Goal: Complete application form

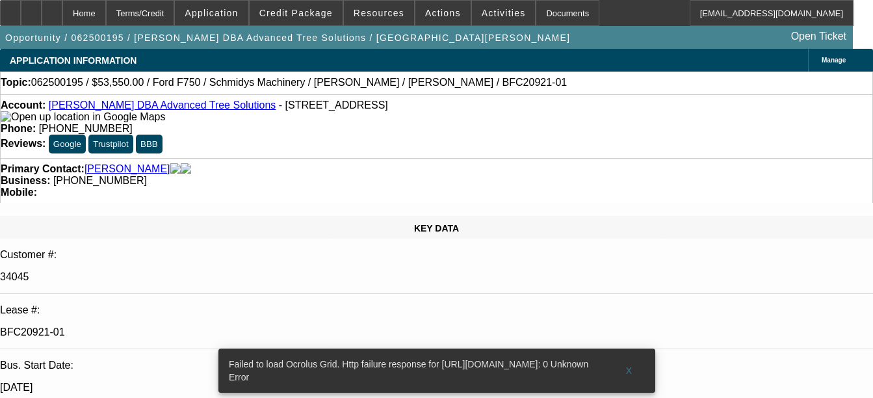
select select "0.1"
select select "0"
select select "0.1"
select select "0"
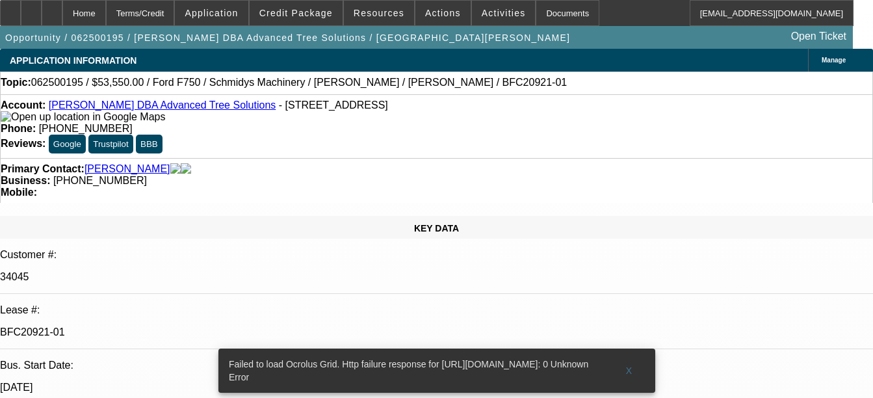
select select "0"
select select "0.1"
select select "0"
select select "0.1"
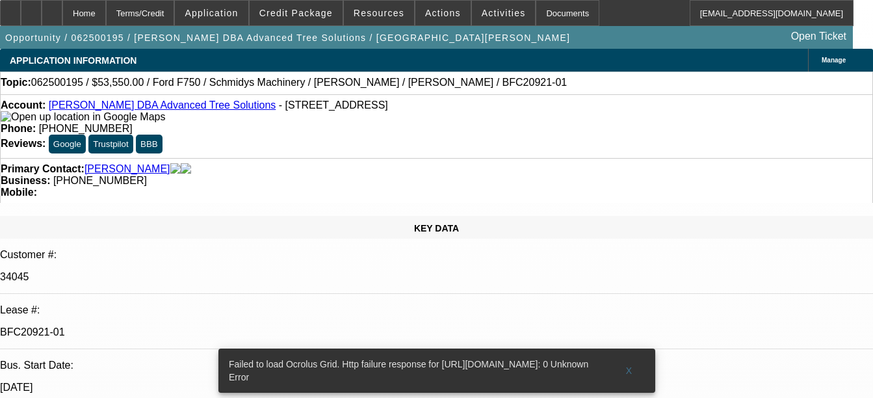
select select "0"
select select "1"
select select "3"
select select "1"
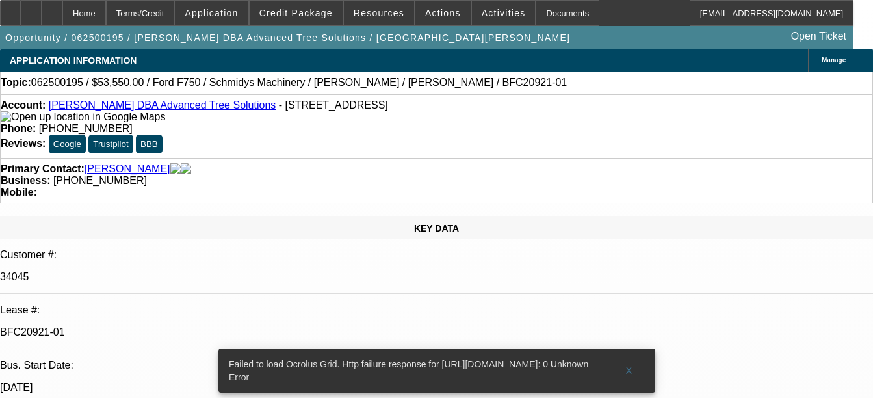
select select "3"
select select "1"
select select "3"
select select "1"
select select "3"
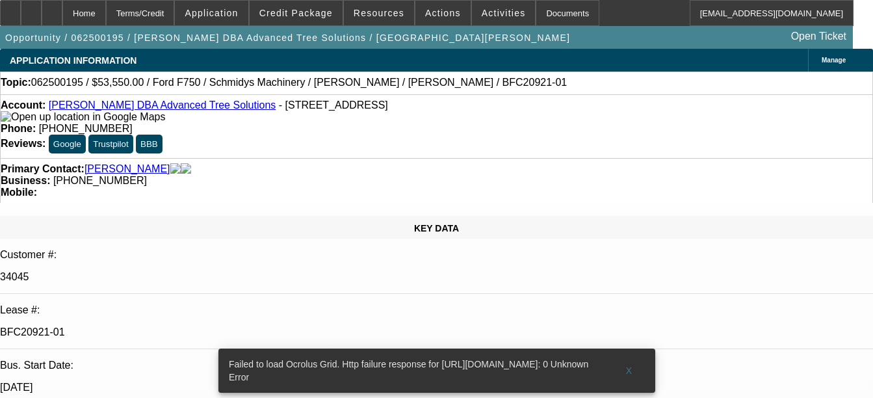
click at [552, 18] on div "Documents" at bounding box center [568, 13] width 64 height 26
select select "6"
